Goal: Entertainment & Leisure: Consume media (video, audio)

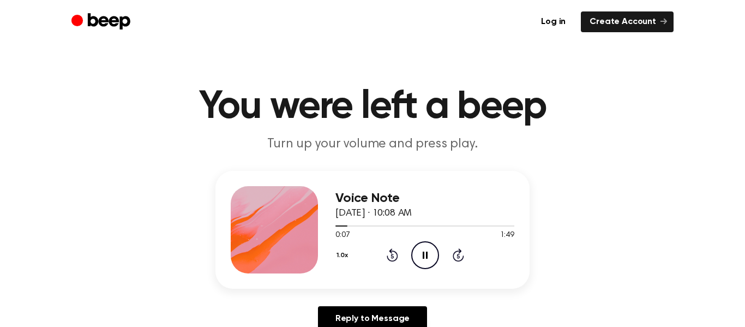
click at [422, 264] on icon "Pause Audio" at bounding box center [425, 255] width 28 height 28
click at [428, 253] on icon "Play Audio" at bounding box center [425, 255] width 28 height 28
click at [432, 254] on icon "Play Audio" at bounding box center [425, 255] width 28 height 28
click at [424, 265] on icon "Play Audio" at bounding box center [425, 255] width 28 height 28
